Goal: Task Accomplishment & Management: Complete application form

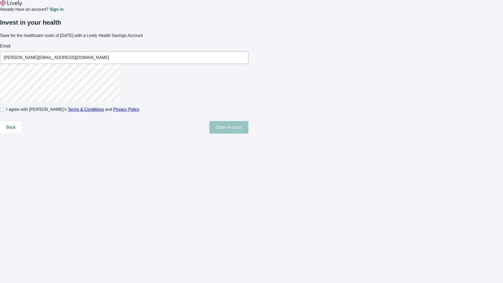
click at [4, 112] on input "I agree with Lively’s Terms & Conditions and Privacy Policy" at bounding box center [2, 109] width 4 height 4
checkbox input "true"
click at [248, 134] on button "Open Account" at bounding box center [228, 127] width 39 height 13
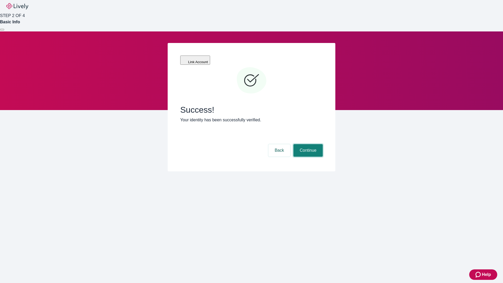
click at [307, 144] on button "Continue" at bounding box center [307, 150] width 29 height 13
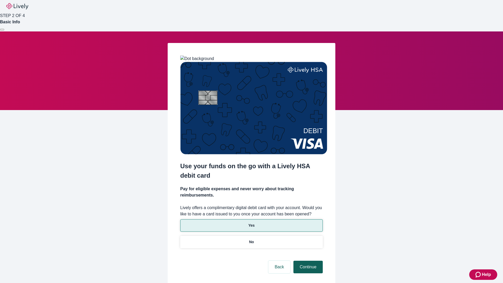
click at [251, 223] on p "Yes" at bounding box center [251, 225] width 6 height 5
click at [307, 260] on button "Continue" at bounding box center [307, 266] width 29 height 13
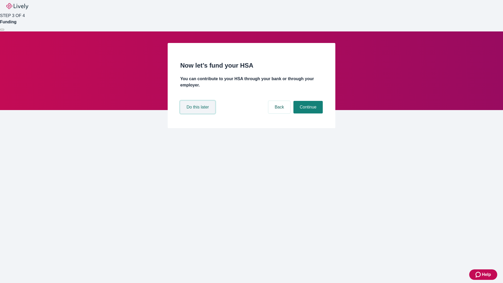
click at [198, 113] on button "Do this later" at bounding box center [197, 107] width 35 height 13
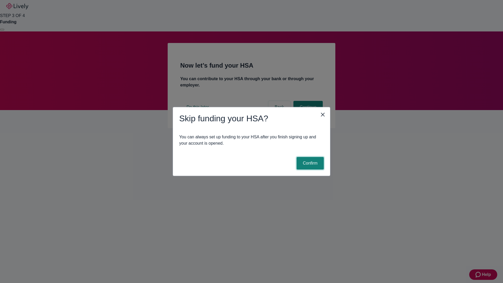
click at [309, 163] on button "Confirm" at bounding box center [309, 163] width 27 height 13
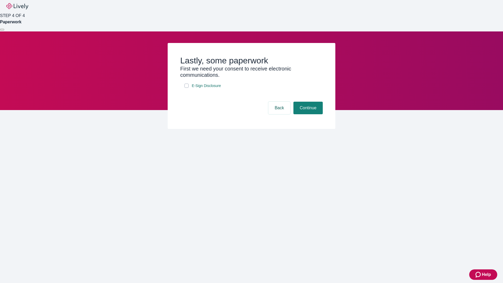
click at [186, 88] on input "E-Sign Disclosure" at bounding box center [186, 86] width 4 height 4
checkbox input "true"
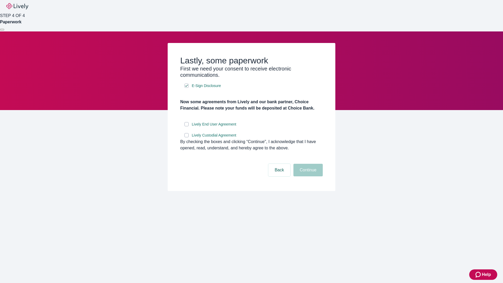
click at [186, 126] on input "Lively End User Agreement" at bounding box center [186, 124] width 4 height 4
checkbox input "true"
click at [186, 137] on input "Lively Custodial Agreement" at bounding box center [186, 135] width 4 height 4
checkbox input "true"
click at [307, 176] on button "Continue" at bounding box center [307, 170] width 29 height 13
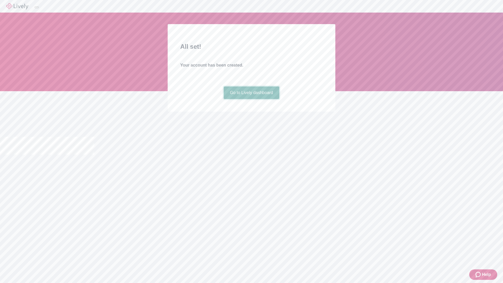
click at [251, 99] on link "Go to Lively dashboard" at bounding box center [252, 92] width 56 height 13
